Goal: Navigation & Orientation: Find specific page/section

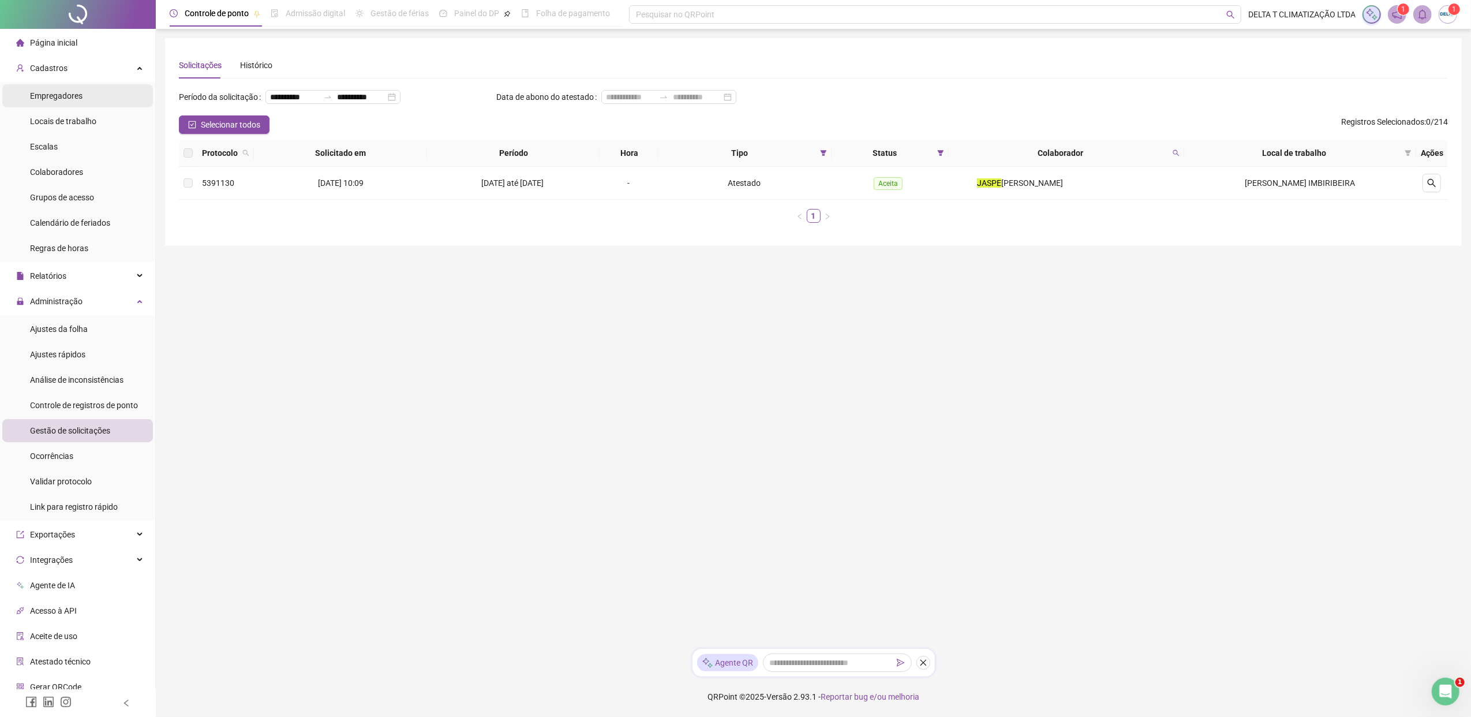
drag, startPoint x: 73, startPoint y: 38, endPoint x: 114, endPoint y: 88, distance: 64.8
click at [73, 38] on span "Página inicial" at bounding box center [53, 42] width 47 height 9
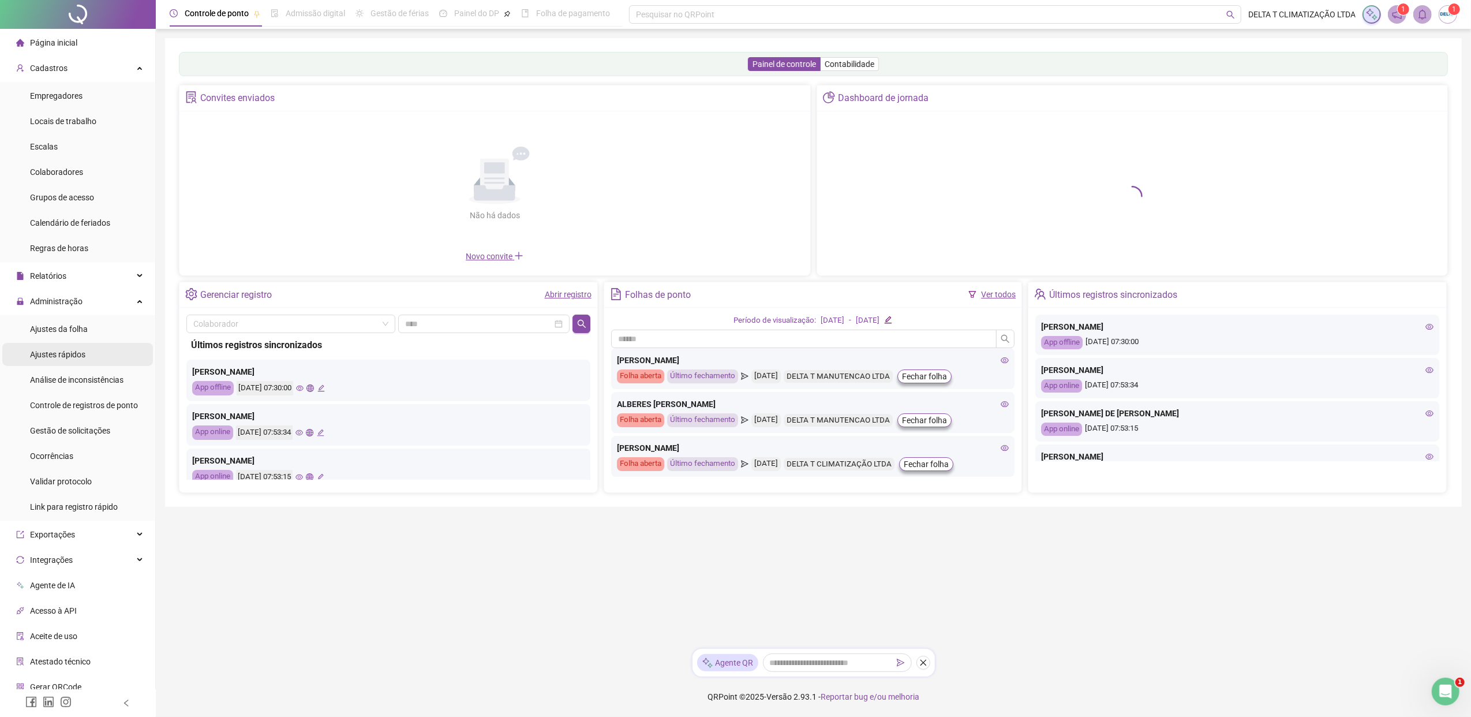
scroll to position [60, 0]
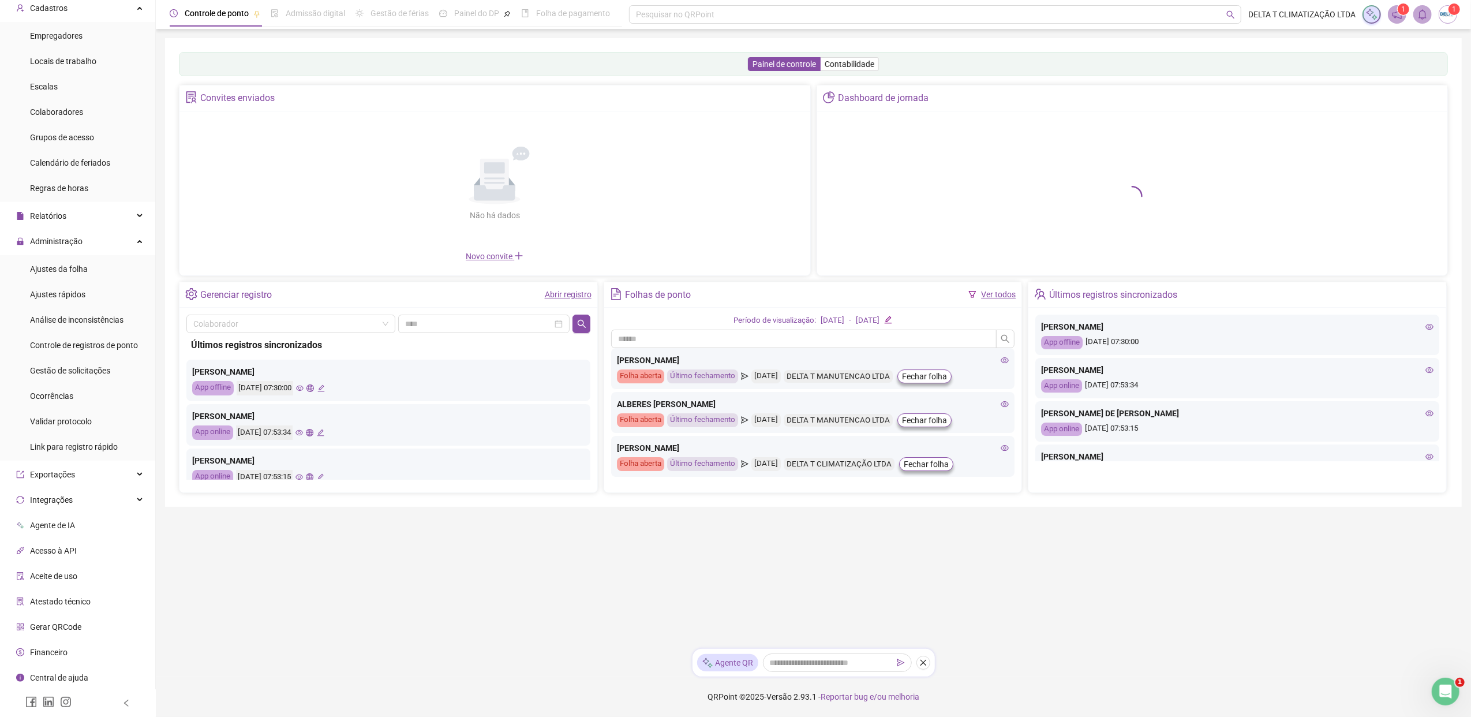
click at [72, 626] on span "Gerar QRCode" at bounding box center [55, 626] width 51 height 9
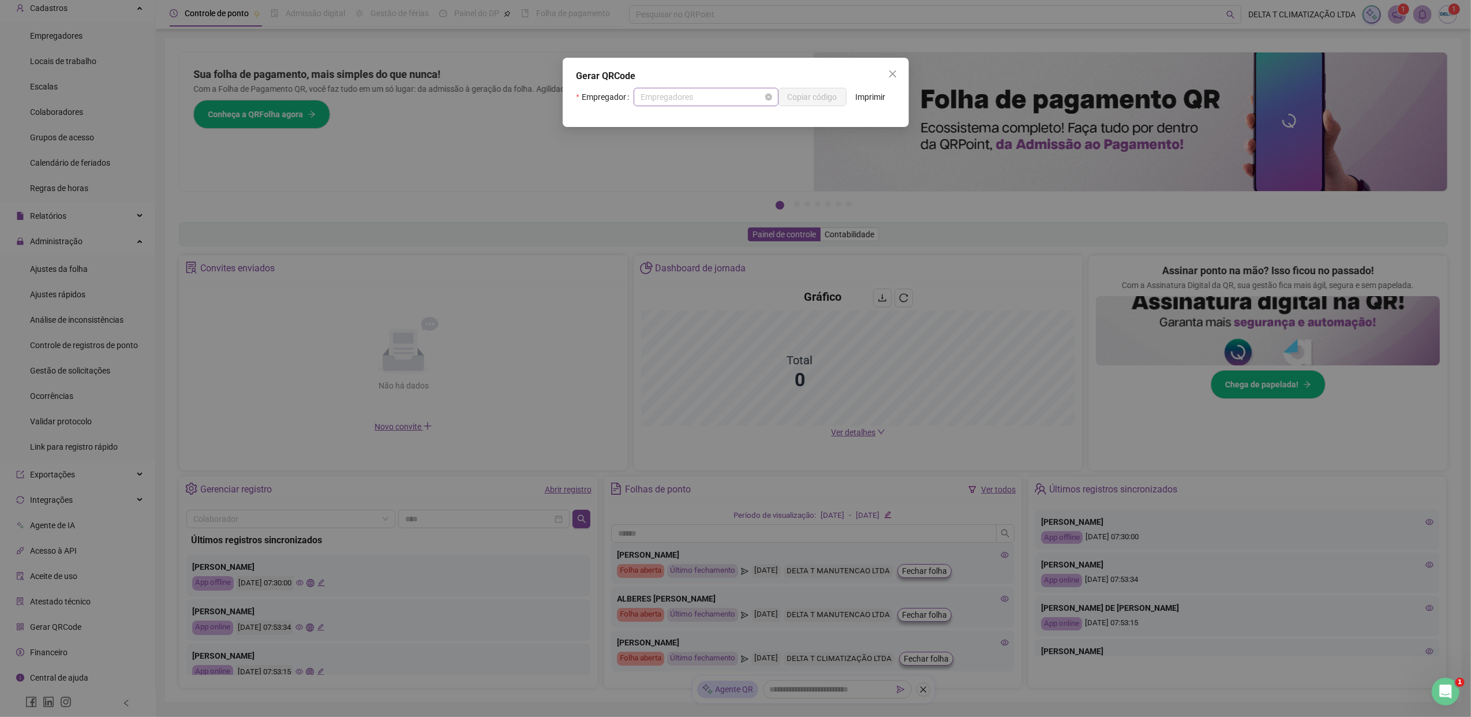
click at [732, 98] on span "Empregadores" at bounding box center [706, 96] width 131 height 17
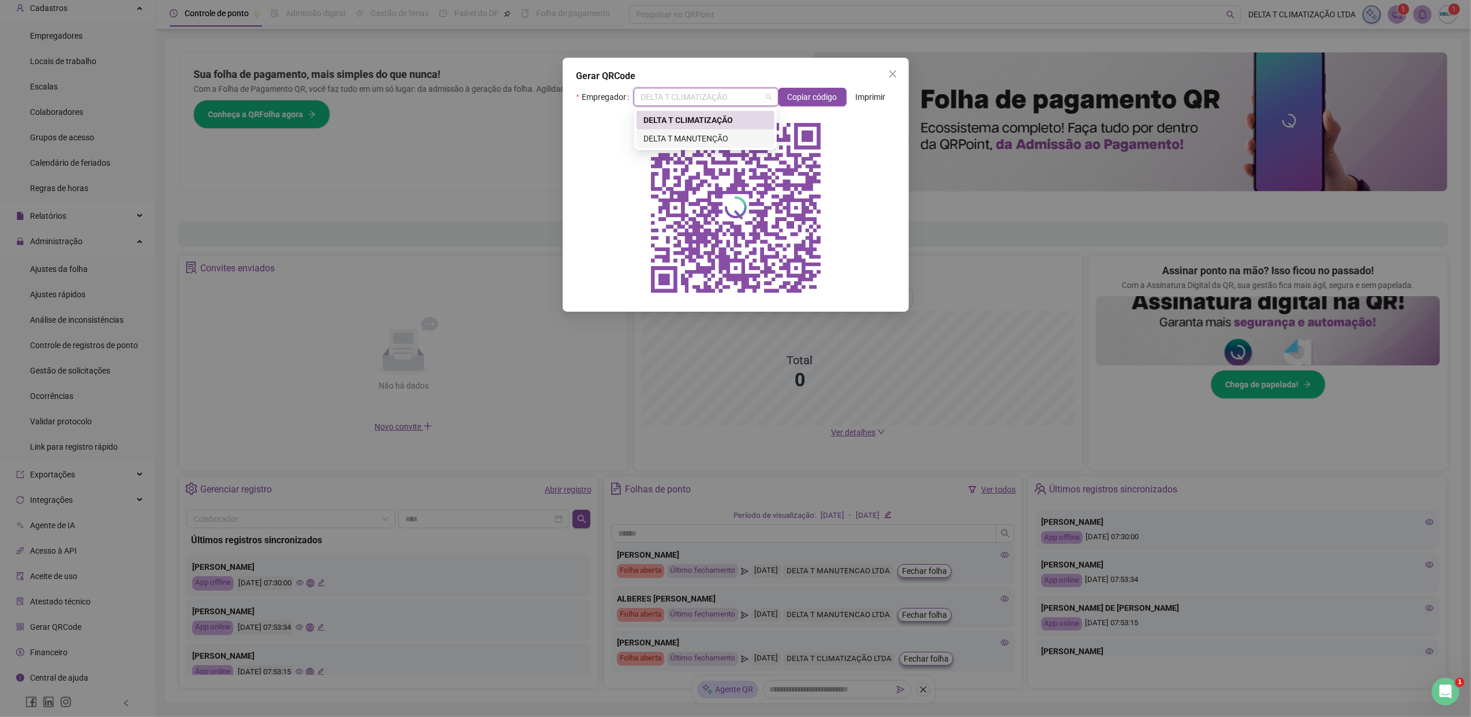
click at [687, 139] on div "DELTA T MANUTENÇÃO" at bounding box center [706, 138] width 124 height 13
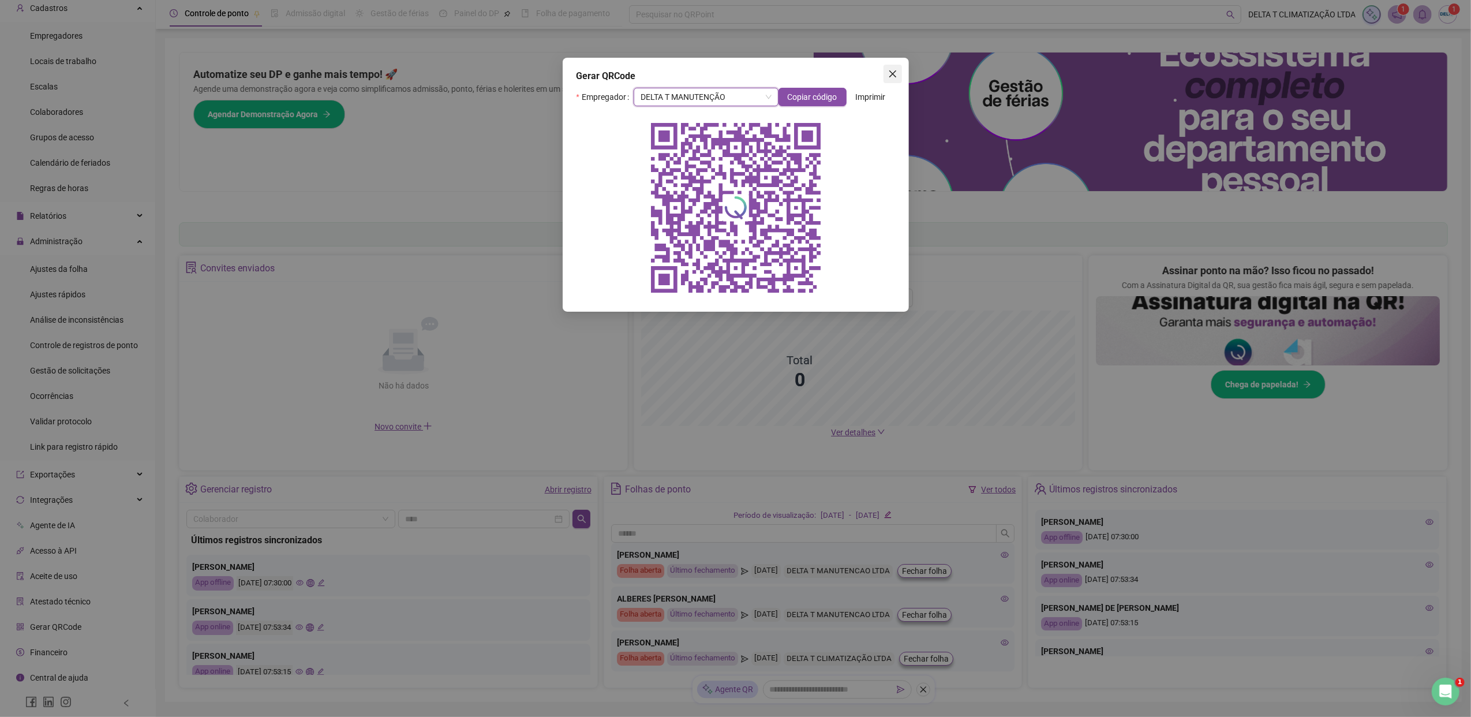
click at [887, 75] on span "Close" at bounding box center [893, 73] width 18 height 9
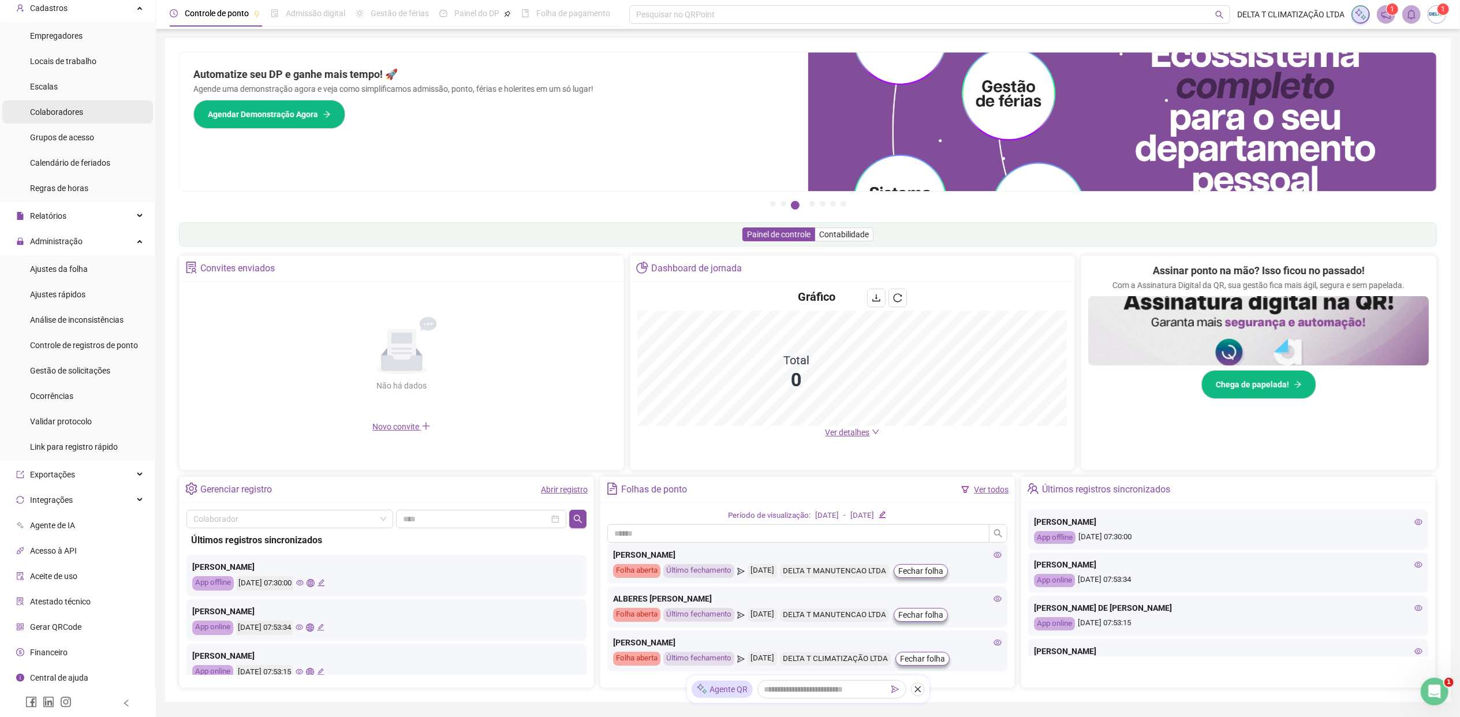
click at [104, 106] on li "Colaboradores" at bounding box center [77, 111] width 151 height 23
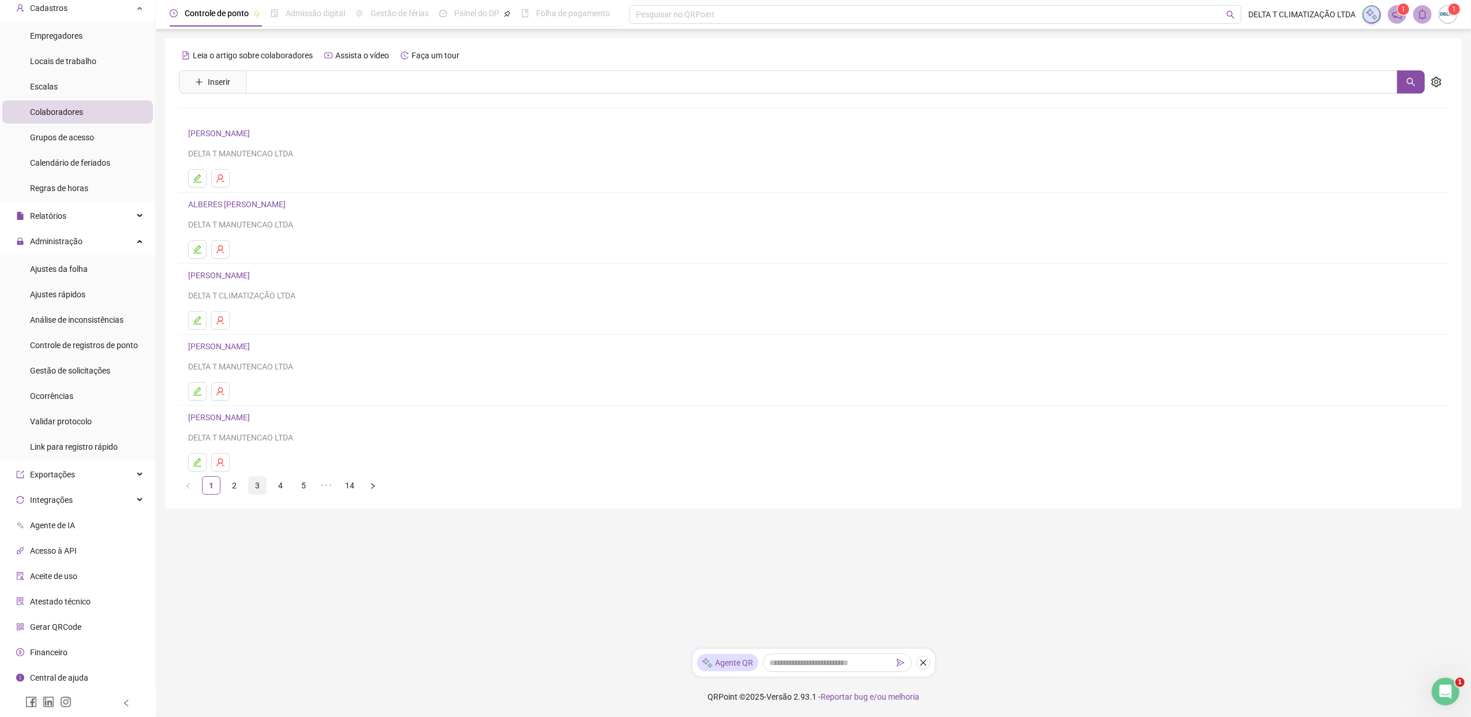
click at [261, 492] on link "3" at bounding box center [257, 485] width 17 height 17
click at [236, 492] on link "2" at bounding box center [234, 485] width 17 height 17
click at [253, 349] on link "[PERSON_NAME]" at bounding box center [220, 346] width 65 height 9
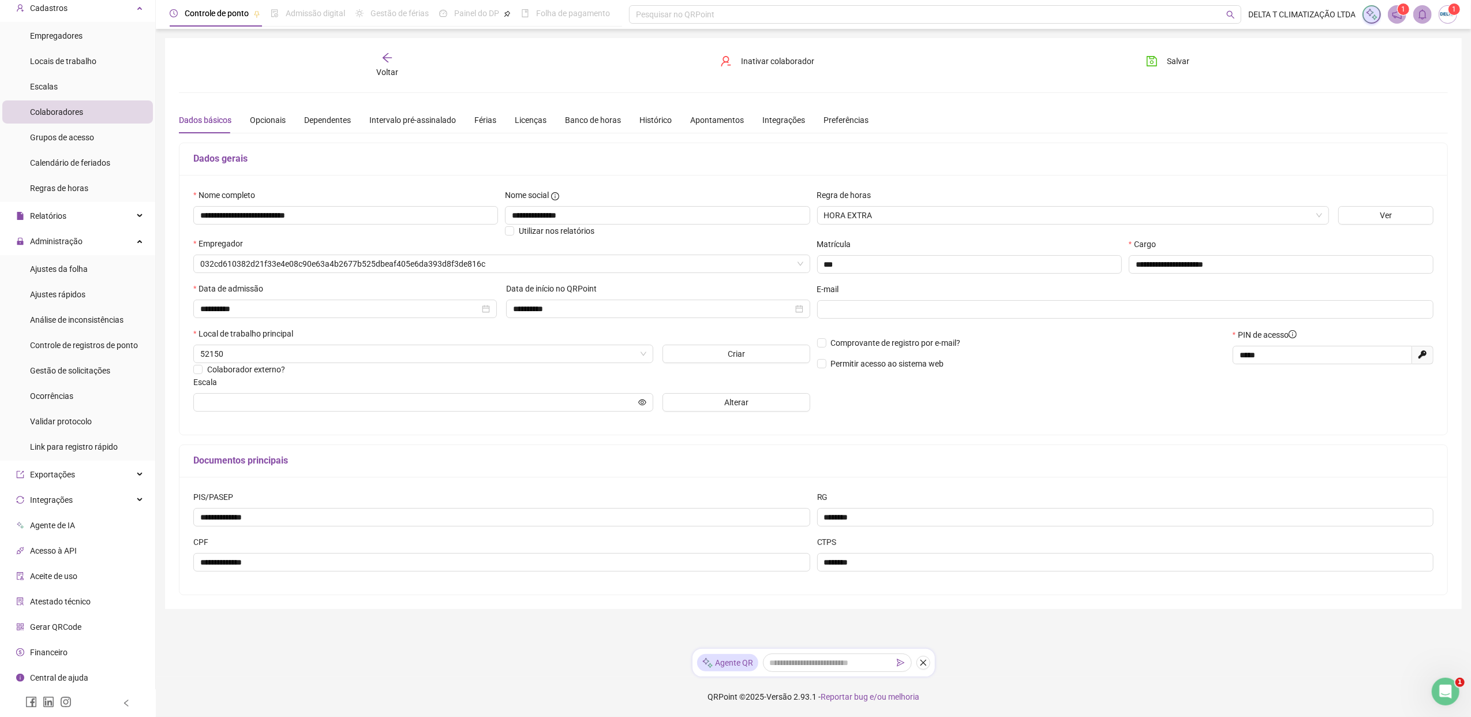
type input "**********"
